Goal: Use online tool/utility: Utilize a website feature to perform a specific function

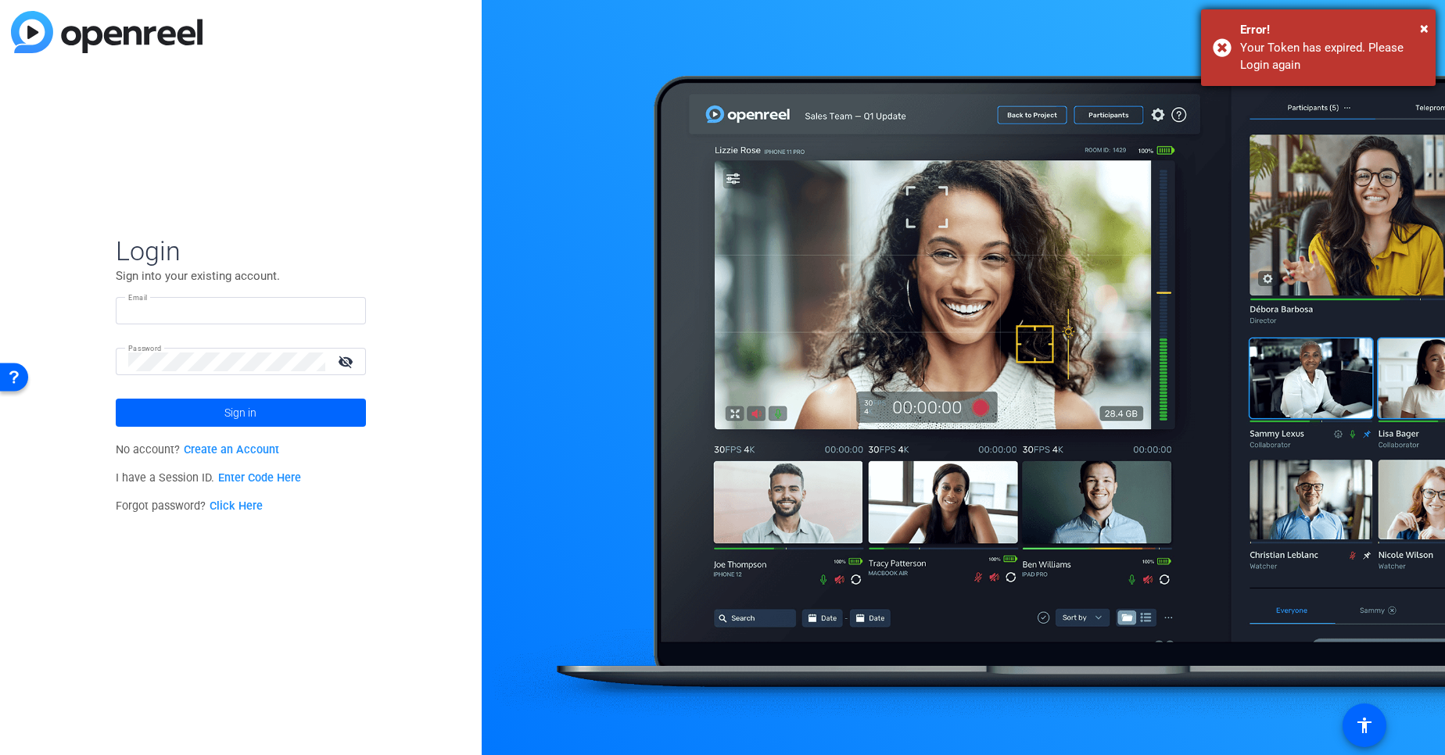
type input "tchatterjee@openreel.com"
click at [1290, 27] on div "Error!" at bounding box center [1332, 30] width 184 height 18
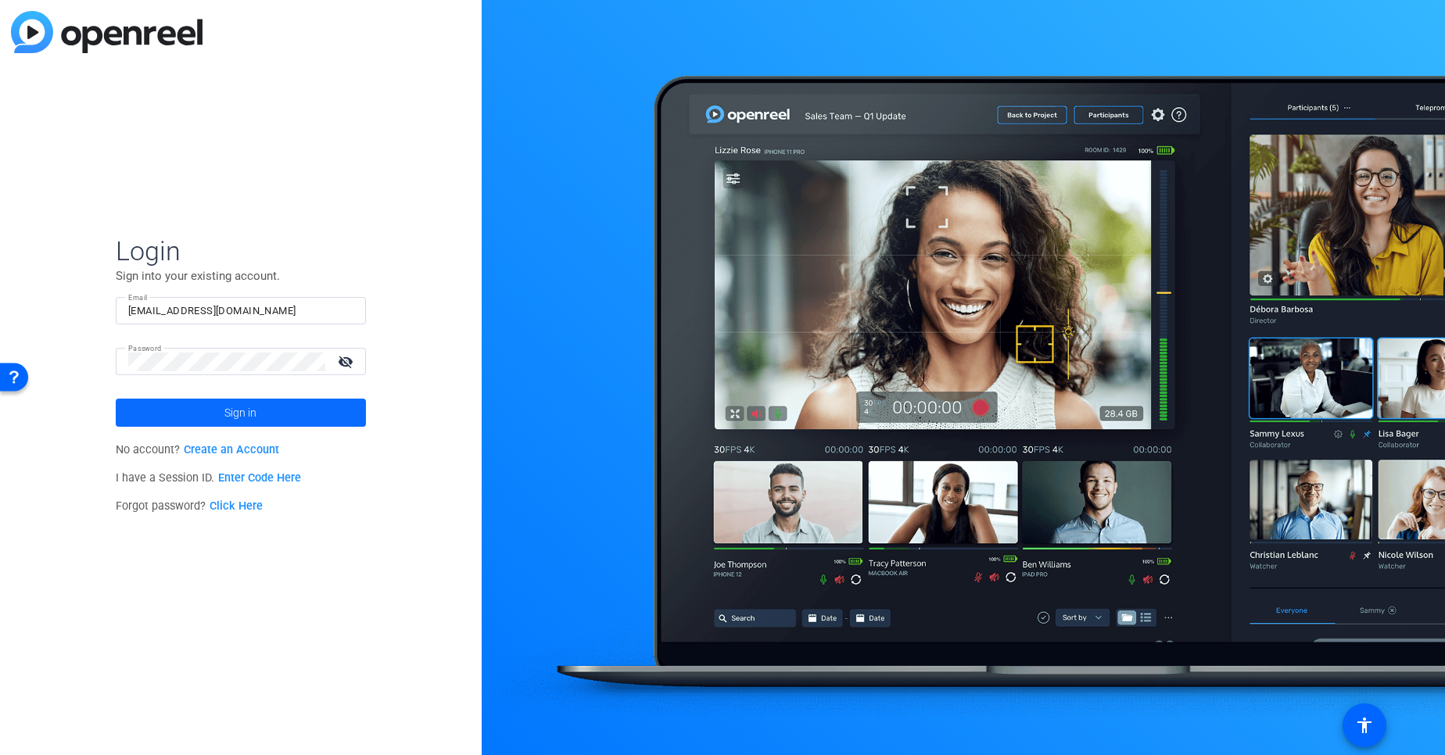
click at [185, 398] on span at bounding box center [241, 413] width 250 height 38
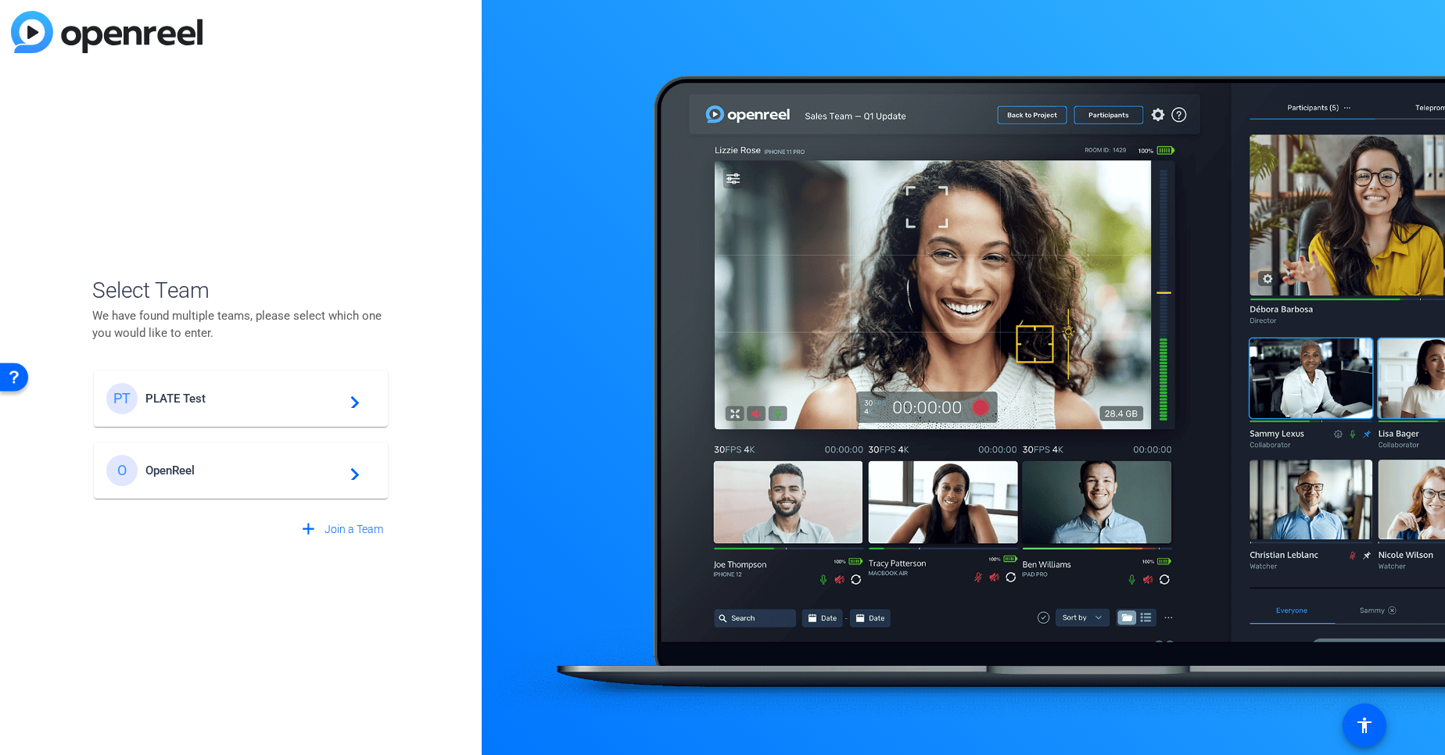
click at [181, 400] on span "PLATE Test" at bounding box center [242, 399] width 195 height 14
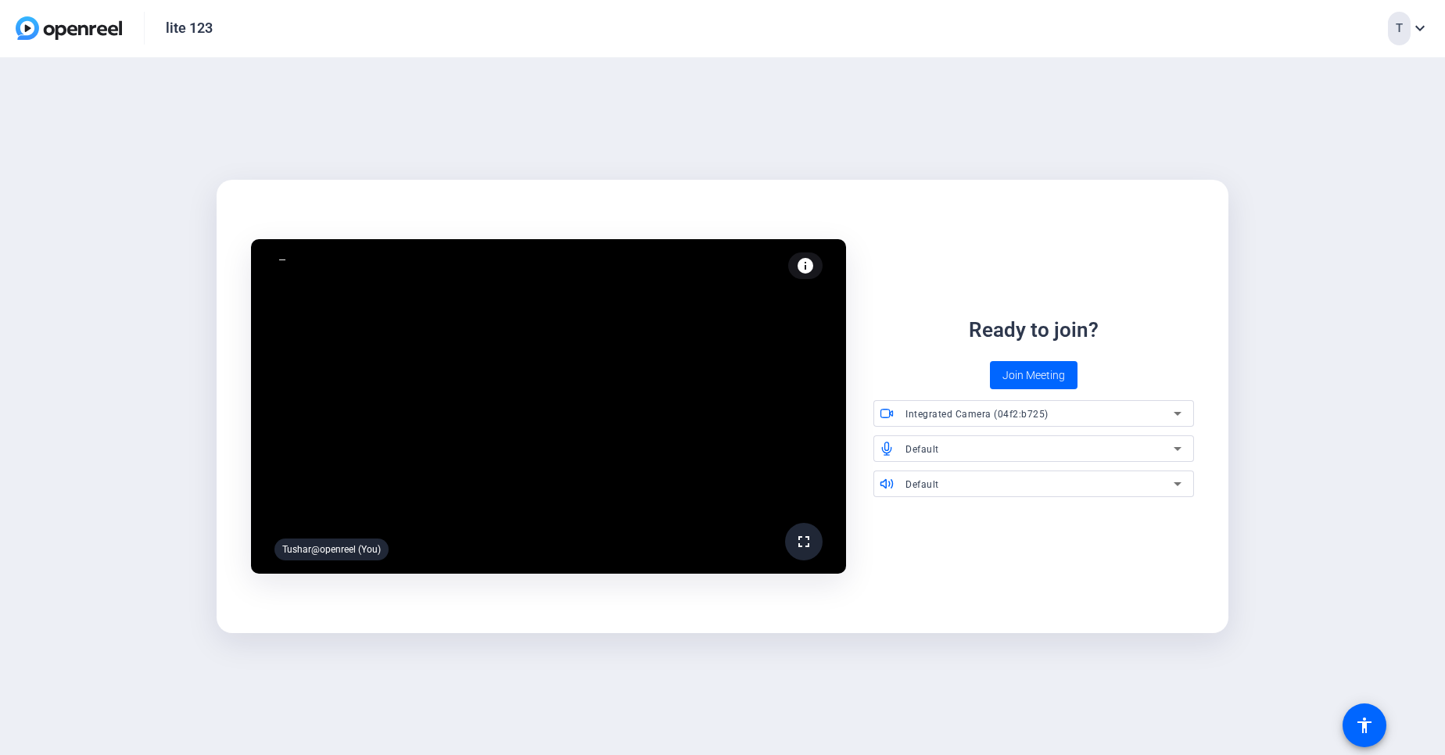
click at [985, 411] on span "Integrated Camera (04f2:b725)" at bounding box center [976, 414] width 143 height 11
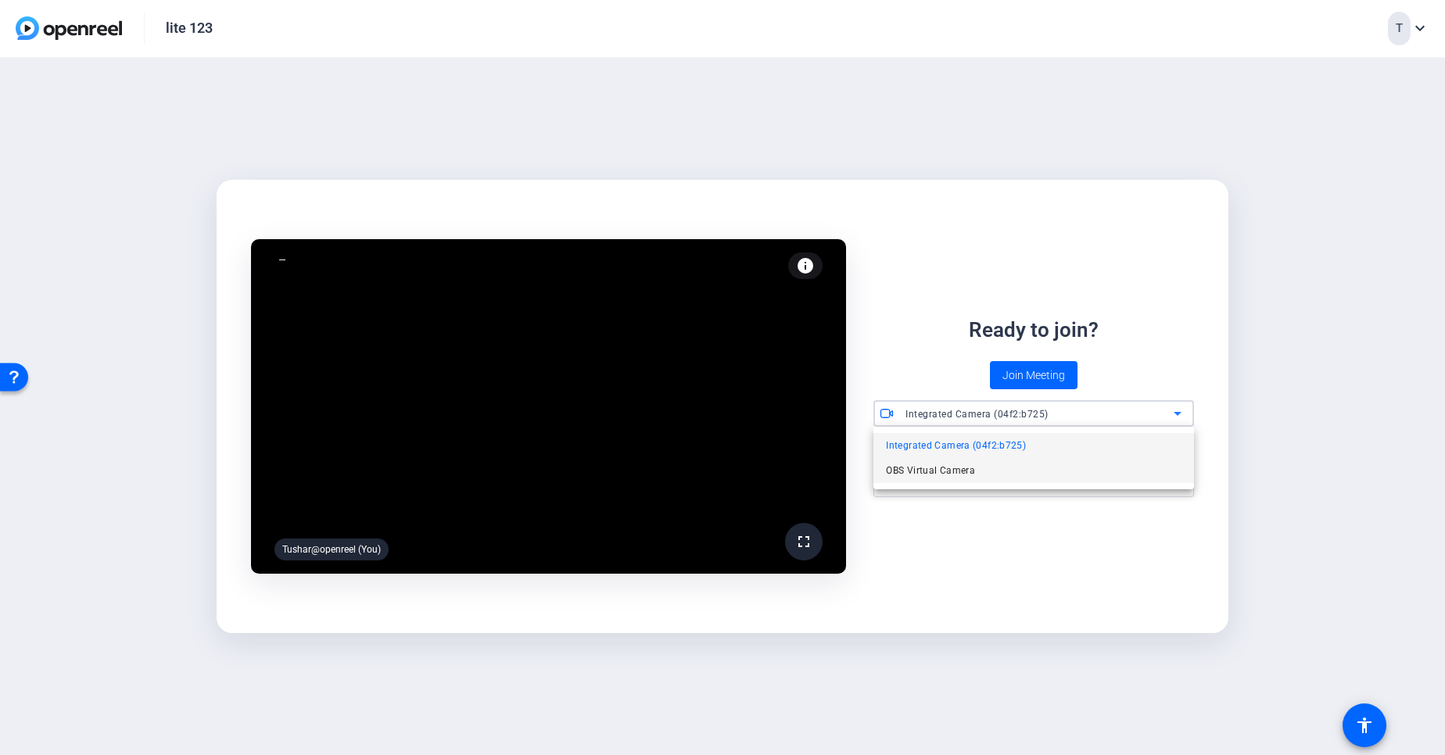
click at [950, 460] on mat-option "OBS Virtual Camera" at bounding box center [1033, 470] width 321 height 25
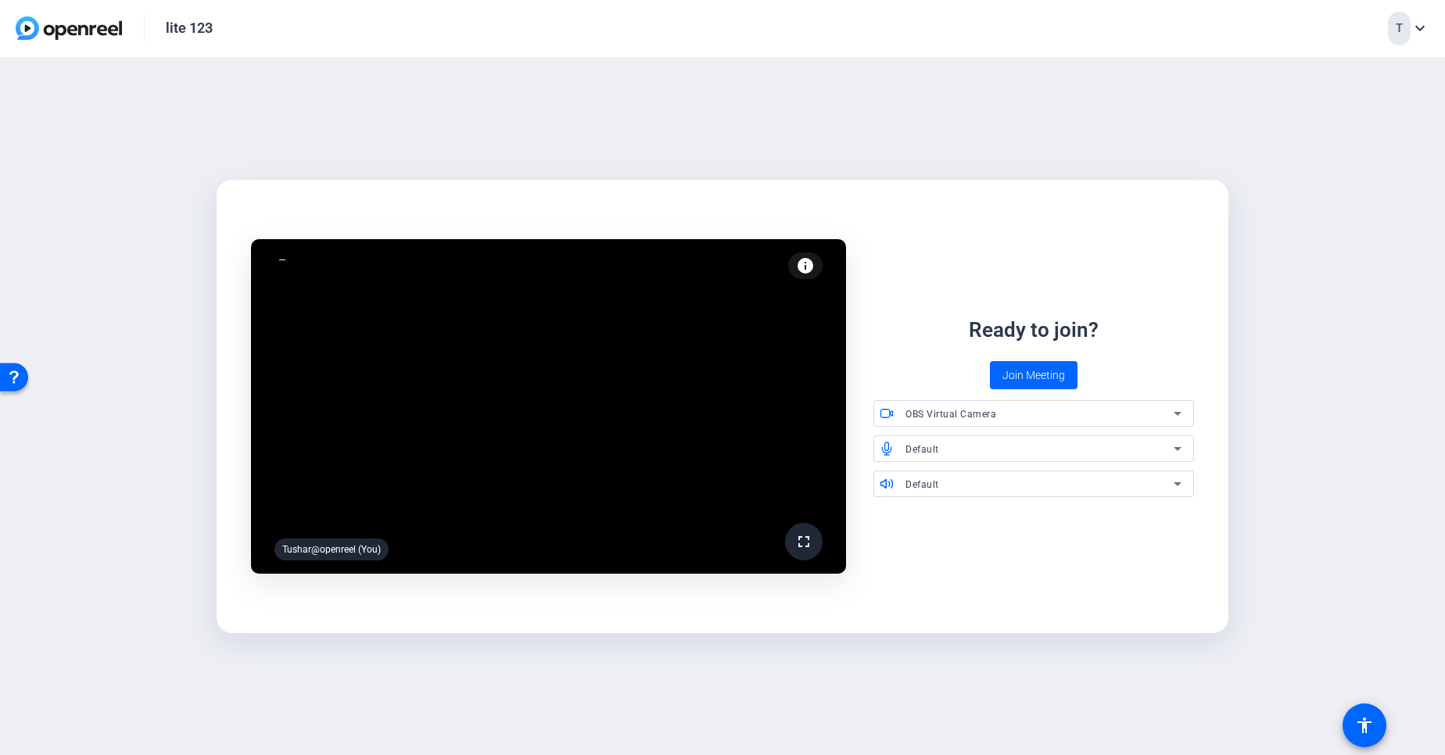
click at [805, 275] on div "info Test your audio and video" at bounding box center [805, 266] width 34 height 27
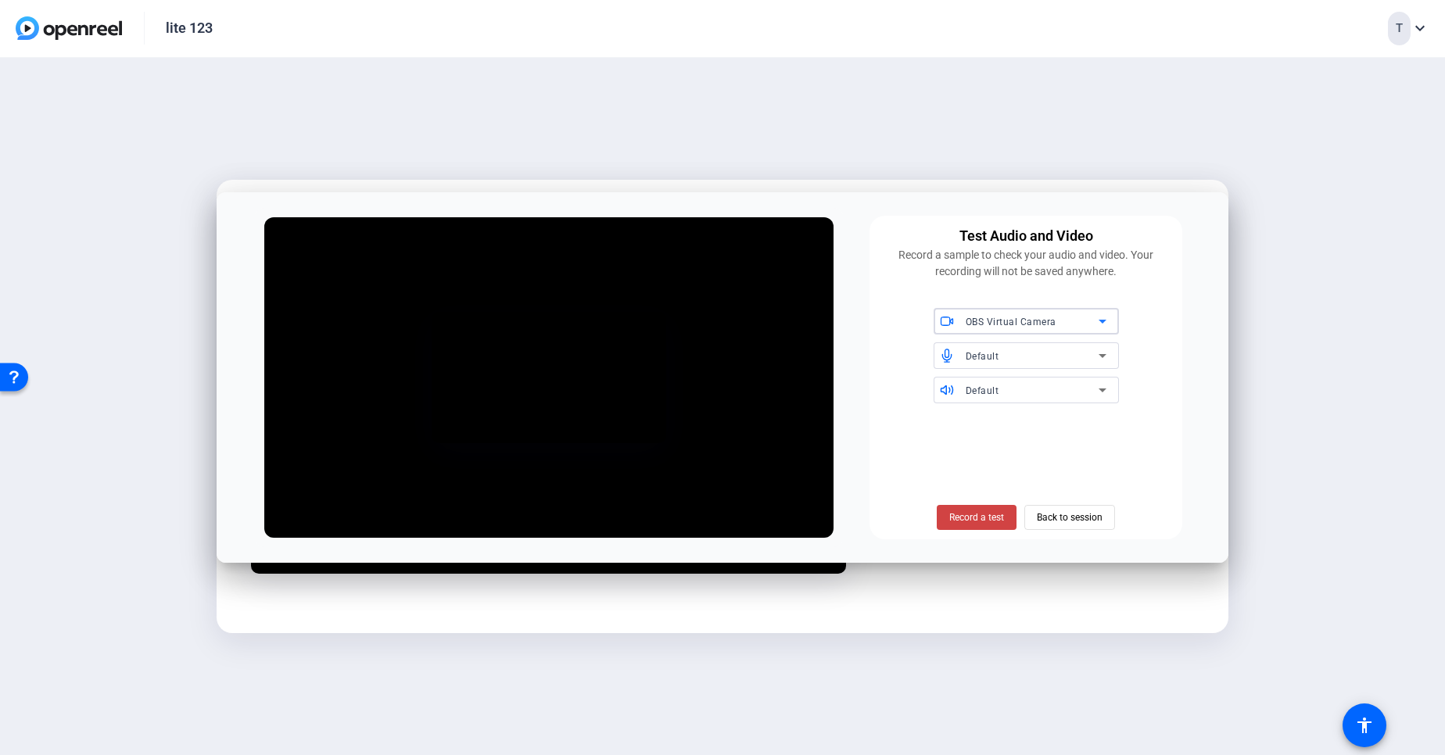
click at [997, 328] on div "OBS Virtual Camera" at bounding box center [1032, 322] width 133 height 20
click at [993, 356] on span "Integrated Camera (04f2:b725)" at bounding box center [1016, 353] width 140 height 19
click at [995, 317] on span "Integrated Camera (04f2:b725)" at bounding box center [1037, 321] width 143 height 13
click at [985, 375] on span "OBS Virtual Camera" at bounding box center [990, 378] width 89 height 19
click at [1038, 517] on span "Back to session" at bounding box center [1070, 518] width 66 height 30
